Goal: Task Accomplishment & Management: Complete application form

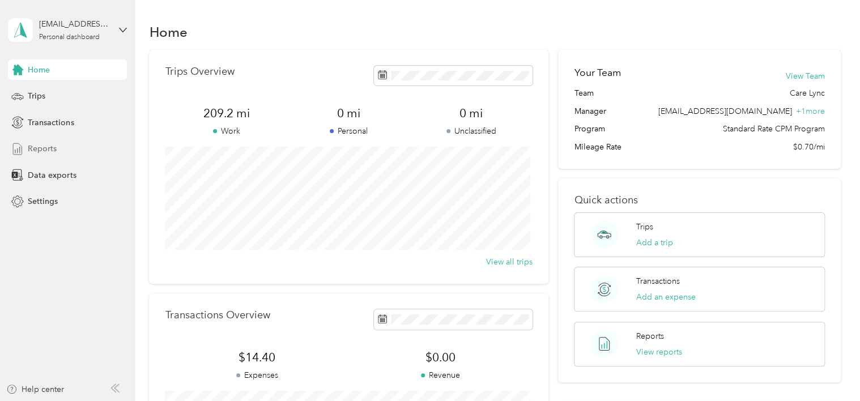
click at [39, 143] on span "Reports" at bounding box center [42, 149] width 29 height 12
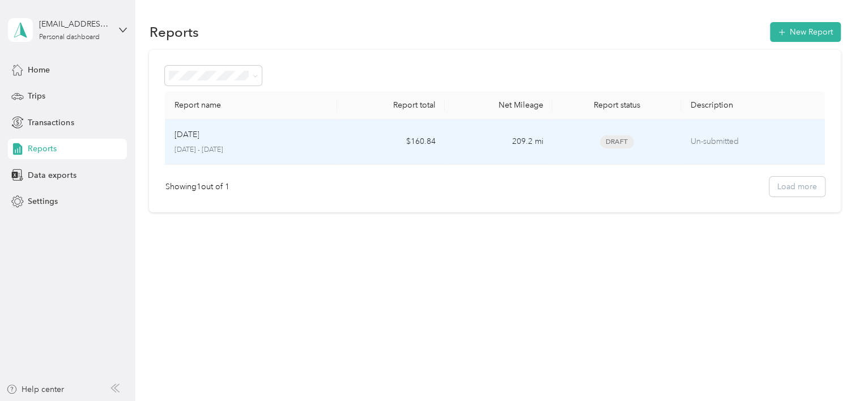
click at [255, 142] on div "Aug [DATE] - [DATE]" at bounding box center [251, 142] width 154 height 27
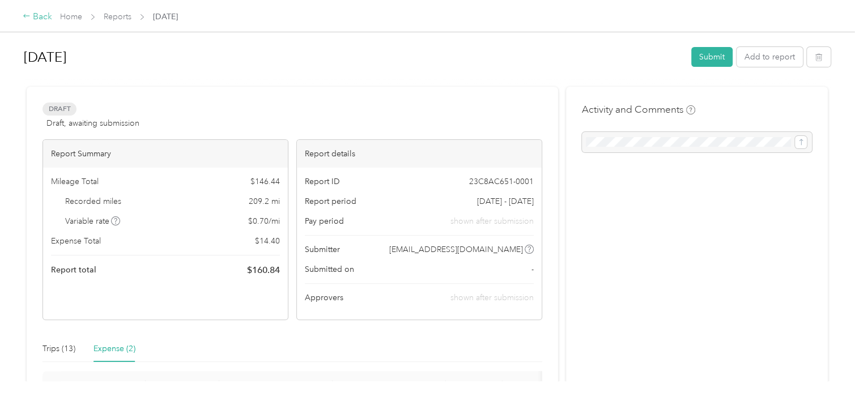
click at [33, 18] on div "Back" at bounding box center [37, 17] width 29 height 14
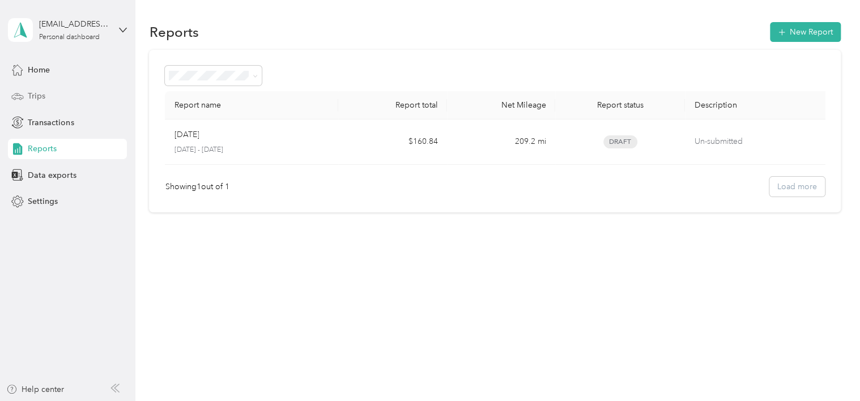
click at [35, 99] on span "Trips" at bounding box center [37, 96] width 18 height 12
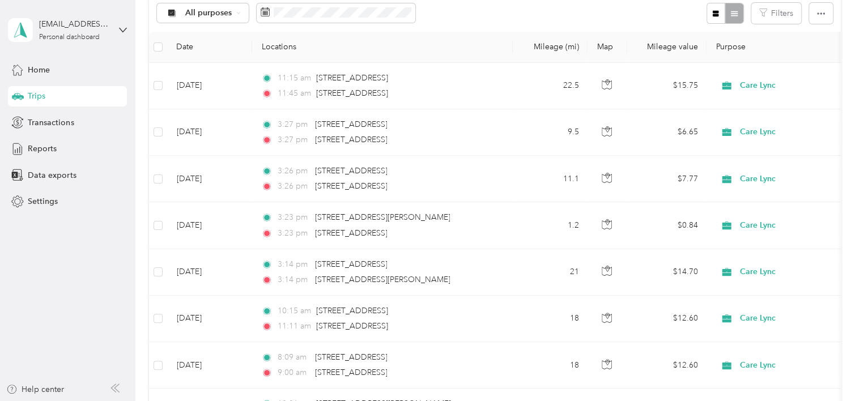
scroll to position [215, 0]
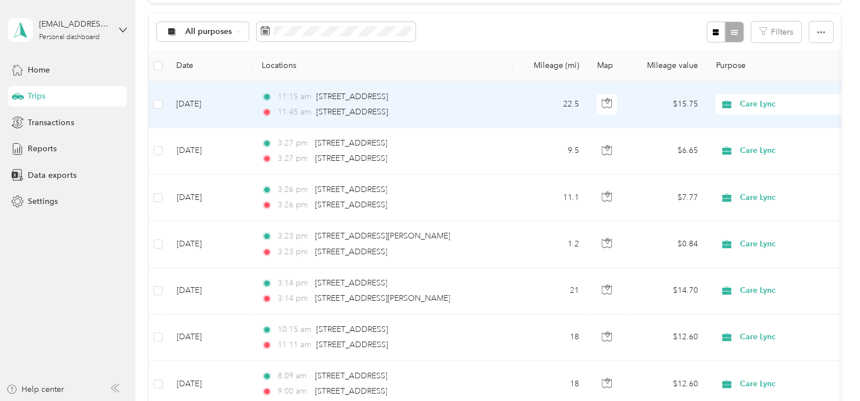
click at [483, 116] on div "11:45 am 2051 North 2nd Street, Philadelphia" at bounding box center [380, 112] width 238 height 12
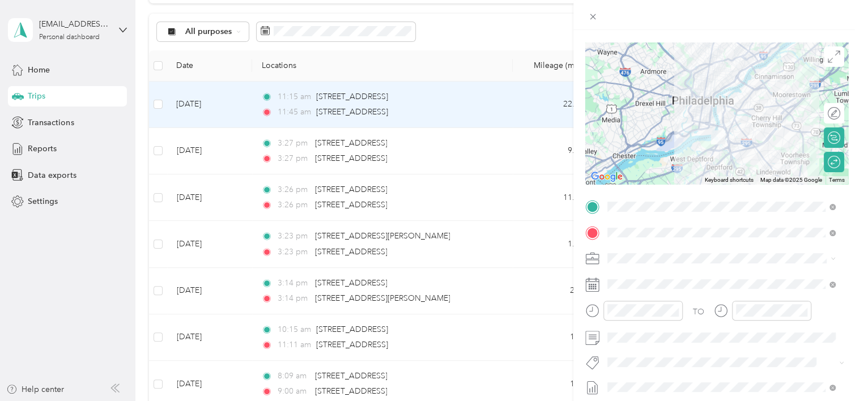
scroll to position [72, 0]
click at [506, 32] on div "Trip details Save This trip cannot be edited because it is either under review,…" at bounding box center [430, 200] width 860 height 401
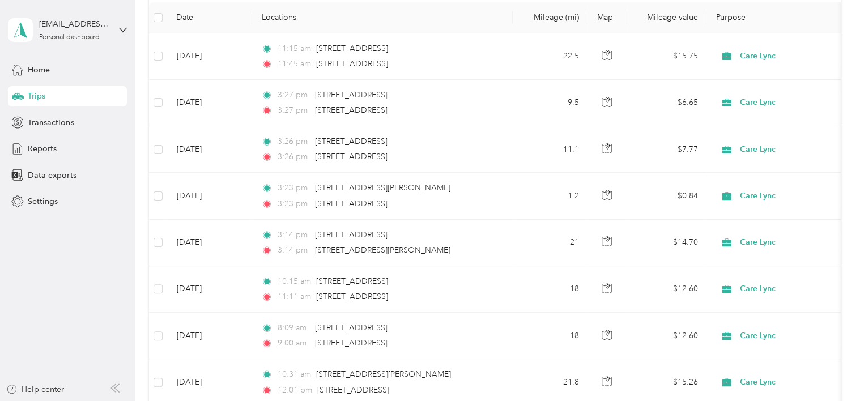
scroll to position [248, 0]
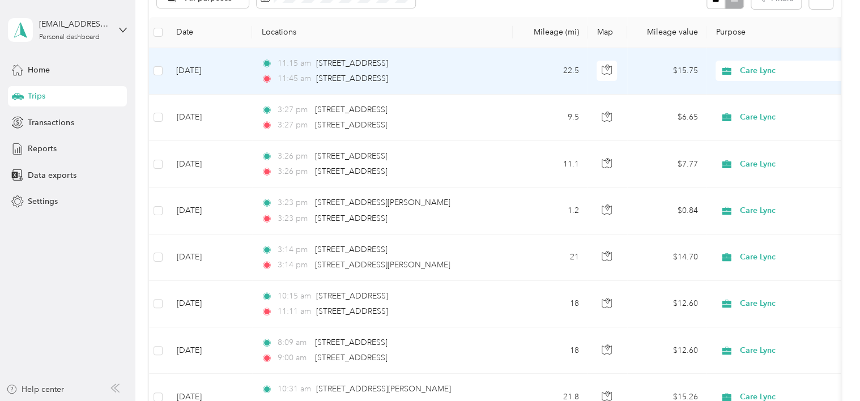
click at [502, 75] on td "11:15 am 400 Paris Avenue, Brooklawn 11:45 am 2051 North 2nd Street, Philadelph…" at bounding box center [382, 71] width 261 height 46
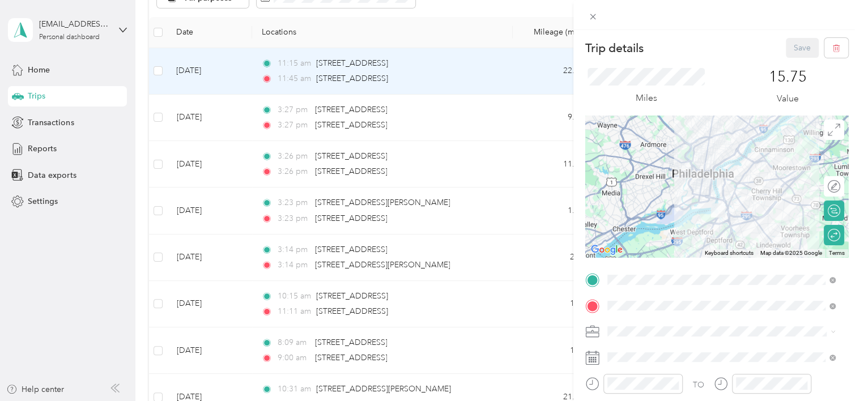
click at [714, 197] on div at bounding box center [716, 187] width 263 height 142
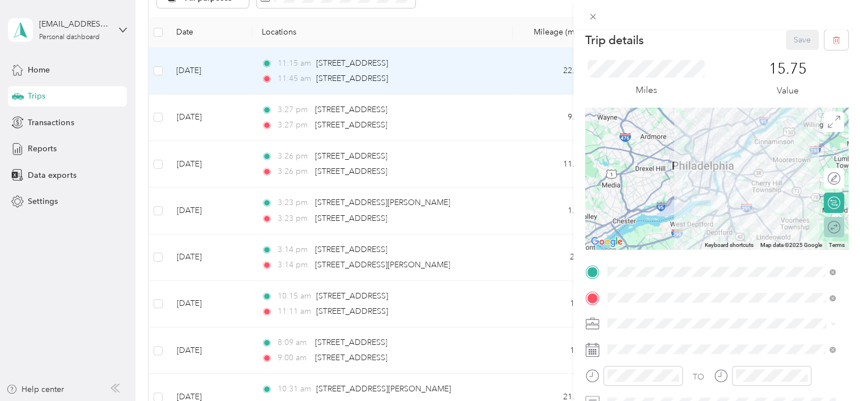
click at [823, 230] on div "Round trip" at bounding box center [833, 227] width 20 height 20
click at [829, 230] on div at bounding box center [834, 227] width 10 height 10
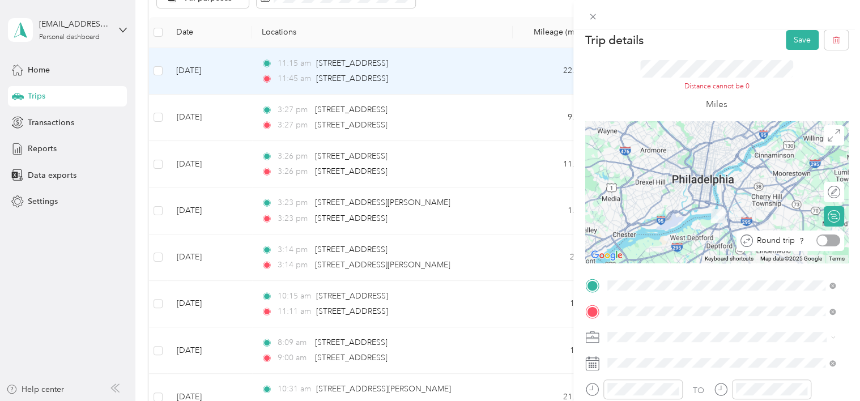
click at [817, 241] on div at bounding box center [822, 241] width 10 height 10
click at [594, 15] on icon at bounding box center [593, 17] width 6 height 6
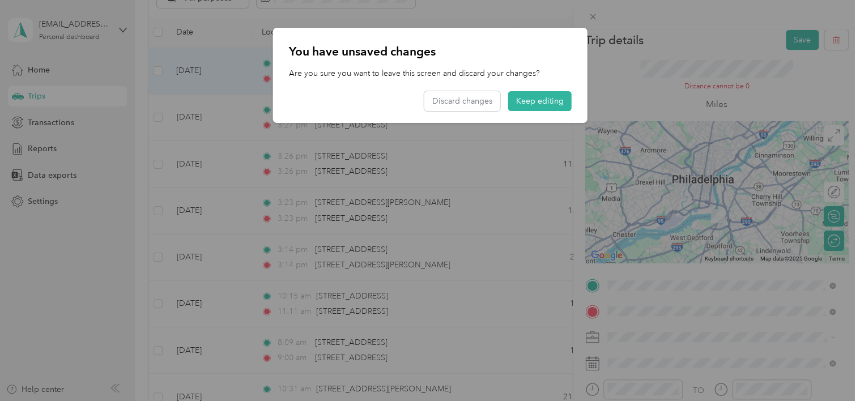
click at [497, 111] on div "You have unsaved changes Are you sure you want to leave this screen and discard…" at bounding box center [430, 75] width 314 height 95
click at [490, 106] on button "Discard changes" at bounding box center [462, 101] width 76 height 20
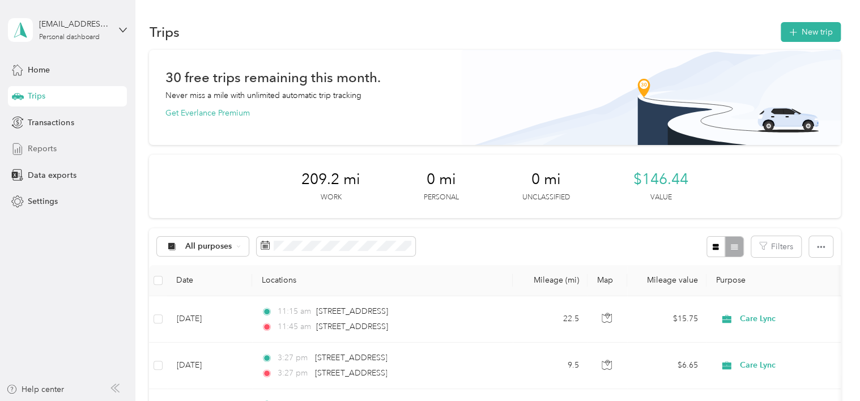
click at [45, 149] on span "Reports" at bounding box center [42, 149] width 29 height 12
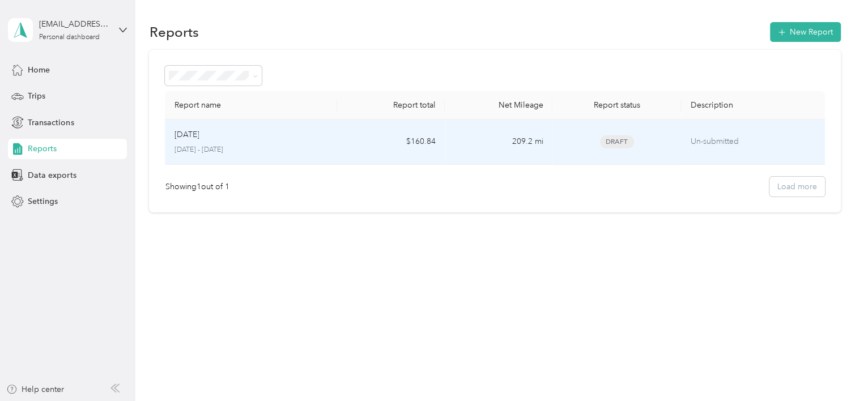
click at [261, 147] on p "August 1 - 31, 2025" at bounding box center [251, 150] width 154 height 10
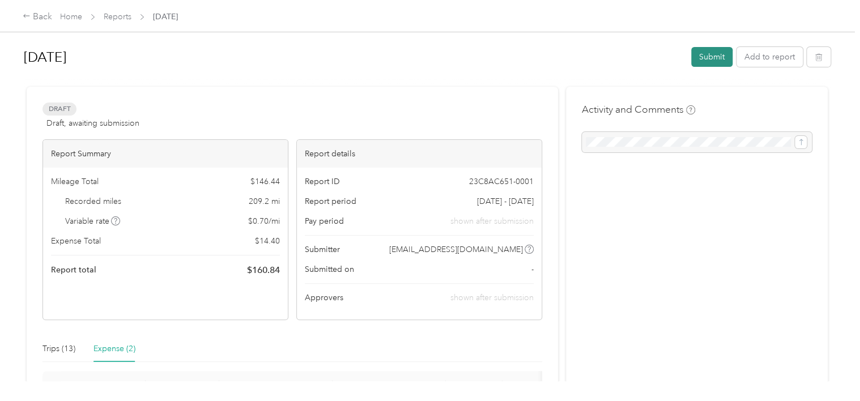
click at [714, 57] on button "Submit" at bounding box center [711, 57] width 41 height 20
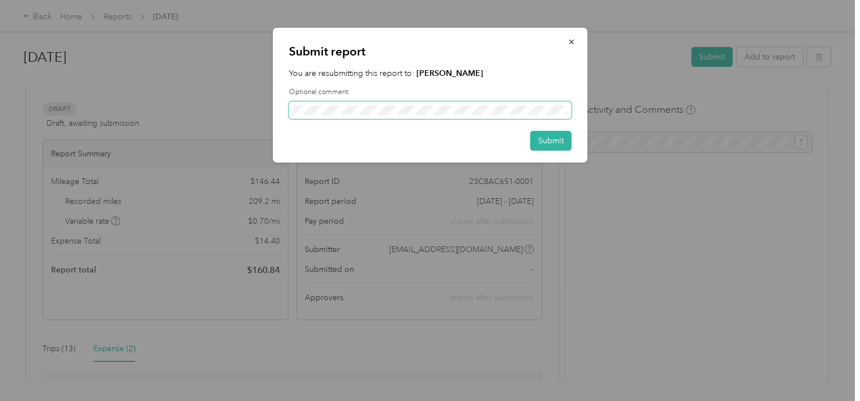
click at [467, 115] on span at bounding box center [430, 110] width 283 height 18
click at [573, 36] on button "button" at bounding box center [572, 42] width 24 height 20
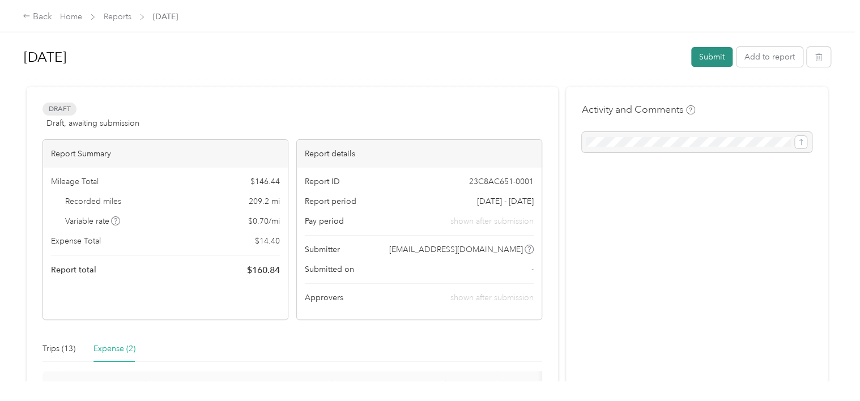
click at [706, 56] on button "Submit" at bounding box center [711, 57] width 41 height 20
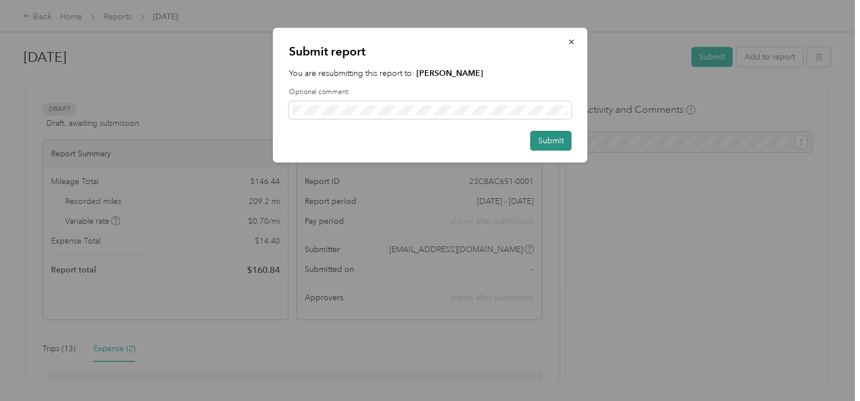
click at [545, 138] on button "Submit" at bounding box center [550, 141] width 41 height 20
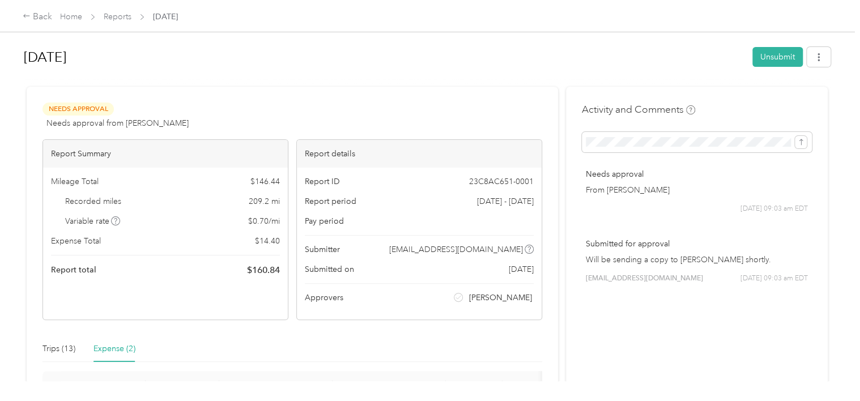
click at [526, 61] on h1 "Aug 2025" at bounding box center [384, 57] width 720 height 27
